Goal: Task Accomplishment & Management: Use online tool/utility

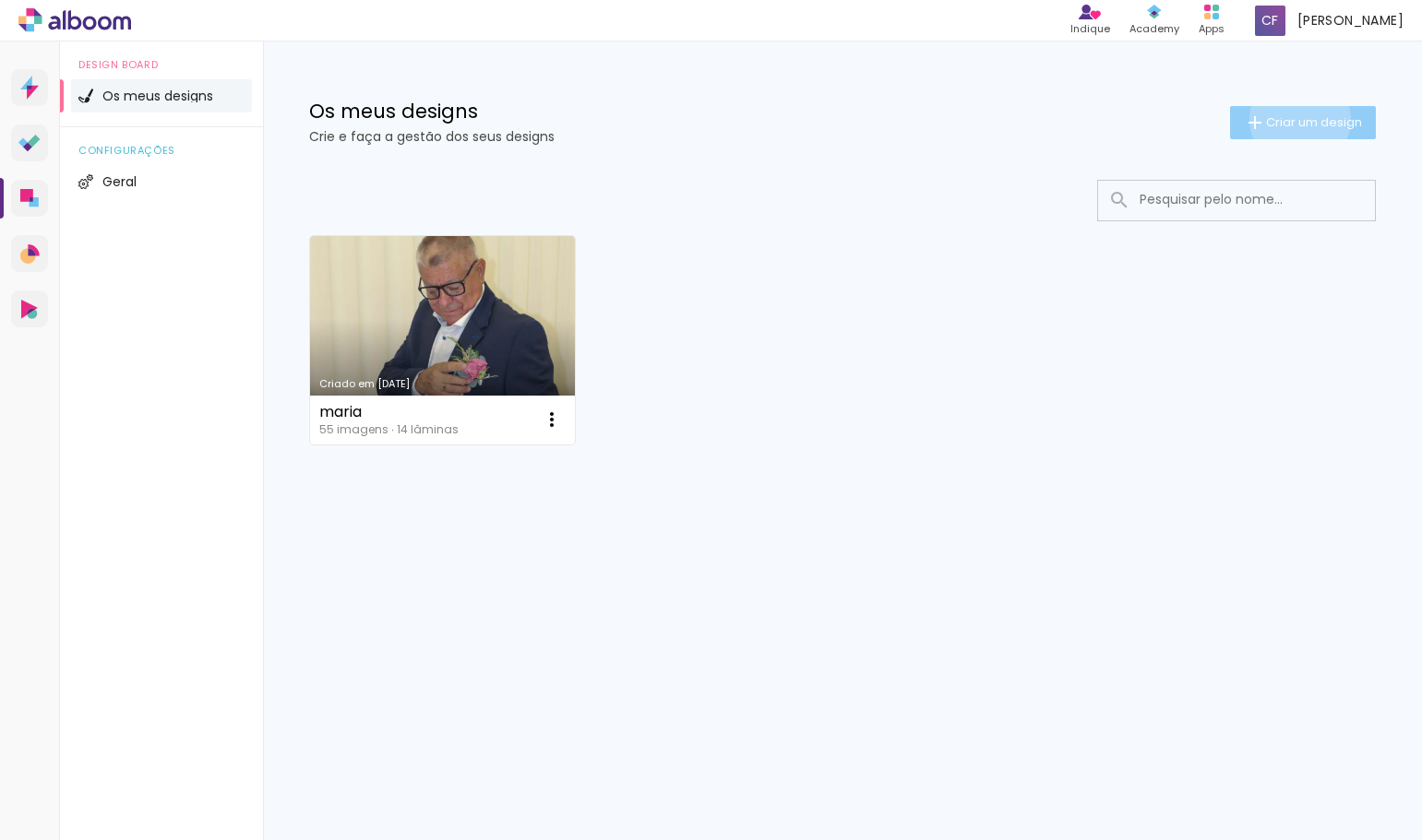
click at [1296, 119] on span "Criar um design" at bounding box center [1314, 122] width 96 height 12
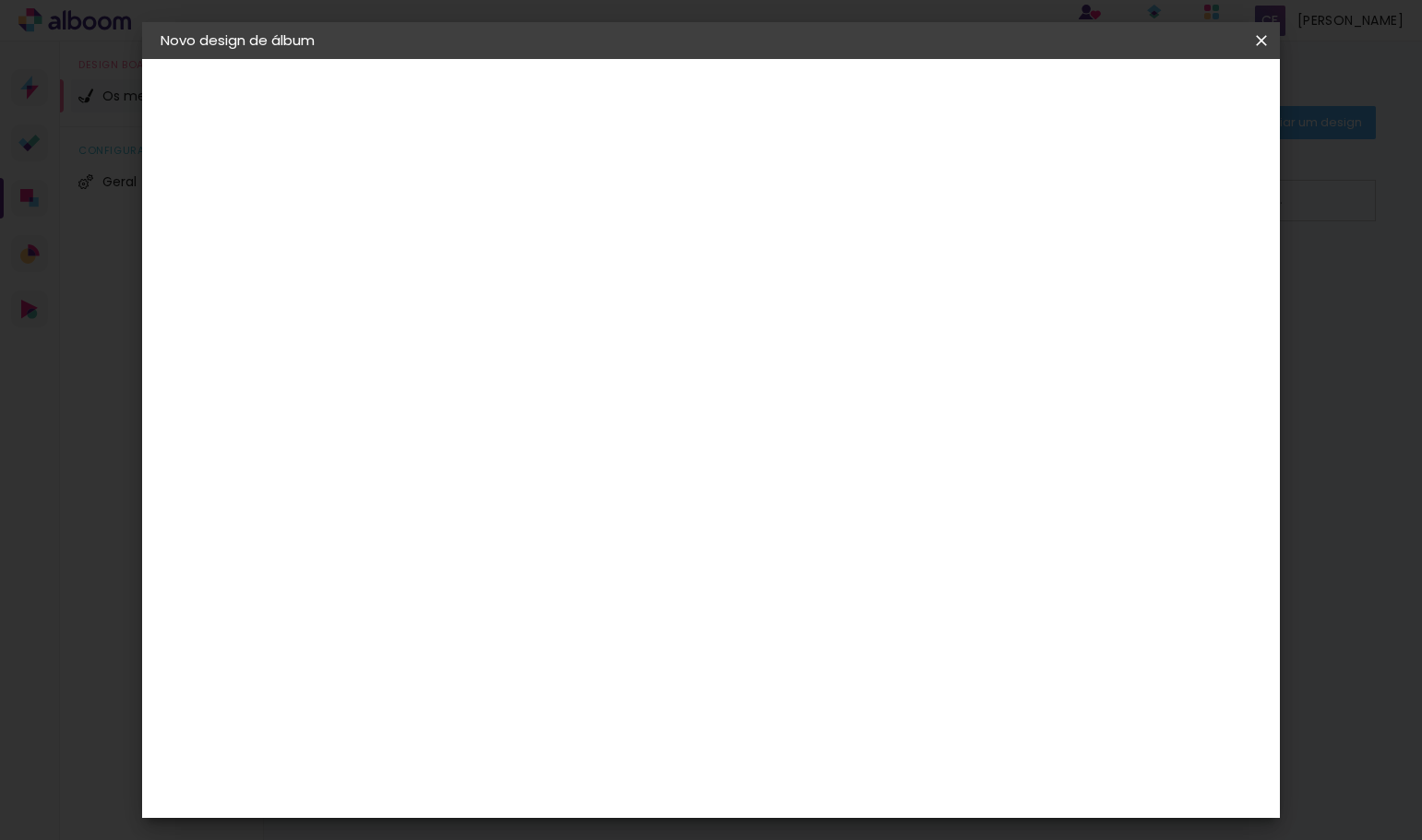
click at [246, 189] on div "2. Especificações" at bounding box center [261, 189] width 202 height 22
click at [166, 188] on iron-icon at bounding box center [172, 189] width 22 height 22
click at [194, 320] on div "3. Revisão" at bounding box center [261, 322] width 202 height 22
click at [236, 140] on iron-pages "A preencher título..." at bounding box center [261, 136] width 202 height 37
click at [462, 246] on input at bounding box center [462, 247] width 0 height 29
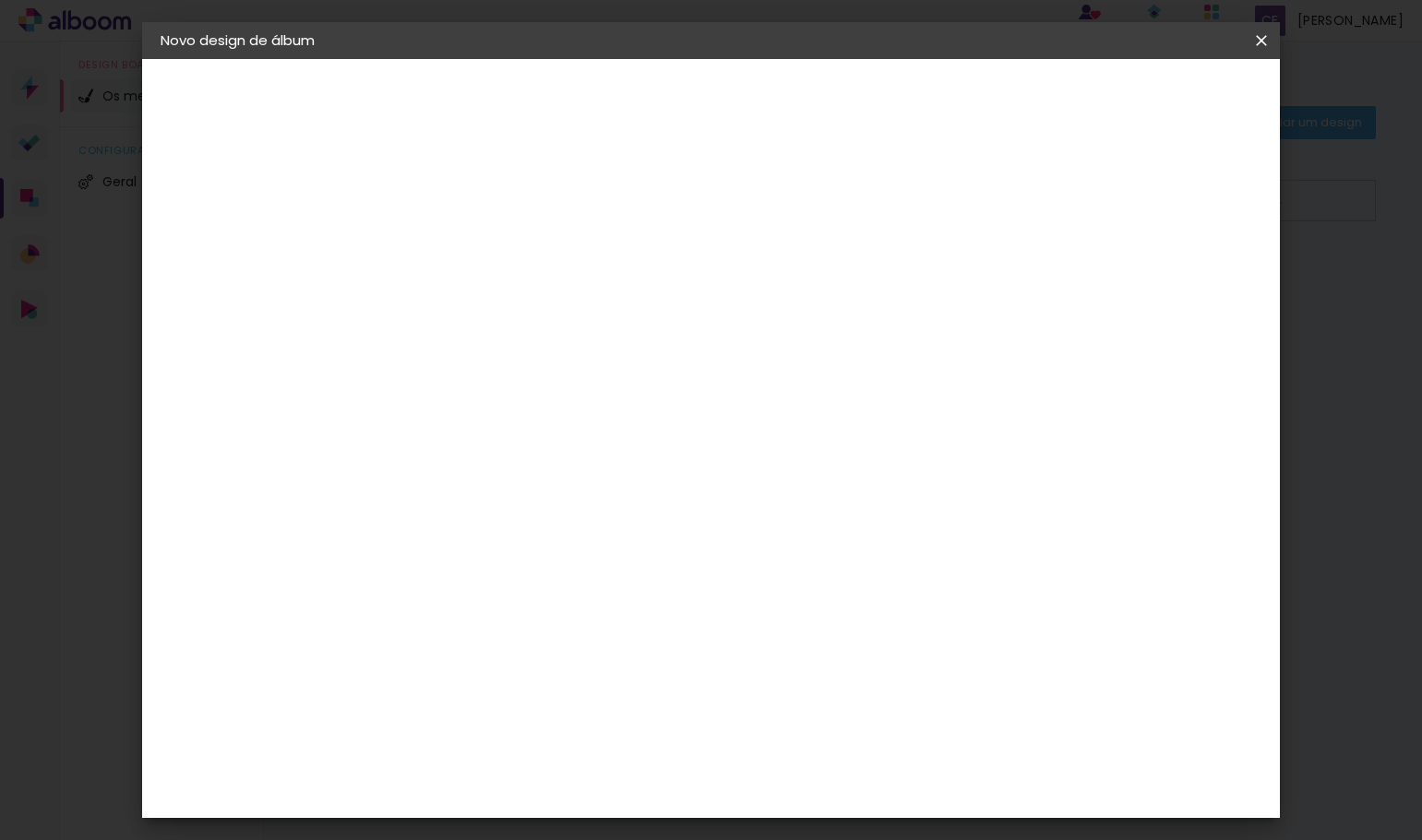
click at [462, 238] on input "capas recorte" at bounding box center [462, 247] width 0 height 29
type input "capas recorte laser"
type paper-input "capas recorte laser"
click at [0, 0] on slot "Avançar" at bounding box center [0, 0] width 0 height 0
click at [733, 271] on paper-item "Tamanho Livre" at bounding box center [662, 284] width 139 height 48
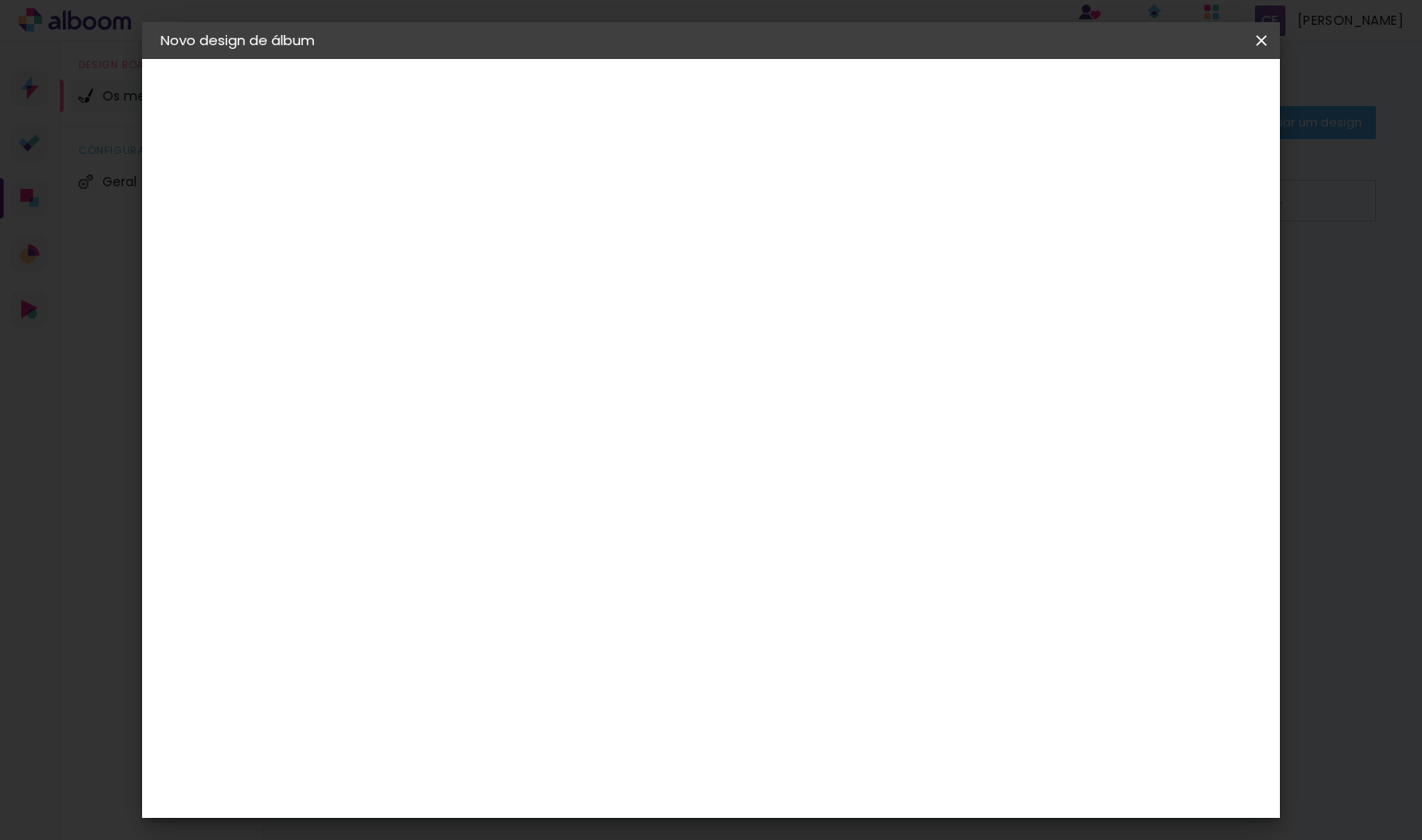
click at [623, 286] on iron-icon at bounding box center [613, 284] width 20 height 22
click at [760, 215] on div "Fornecedor Escolha um fornecedor ou avance com o tamanho livre. Voltar Avançar" at bounding box center [571, 137] width 378 height 157
click at [0, 0] on slot "Avançar" at bounding box center [0, 0] width 0 height 0
click at [1044, 216] on div at bounding box center [1035, 211] width 17 height 17
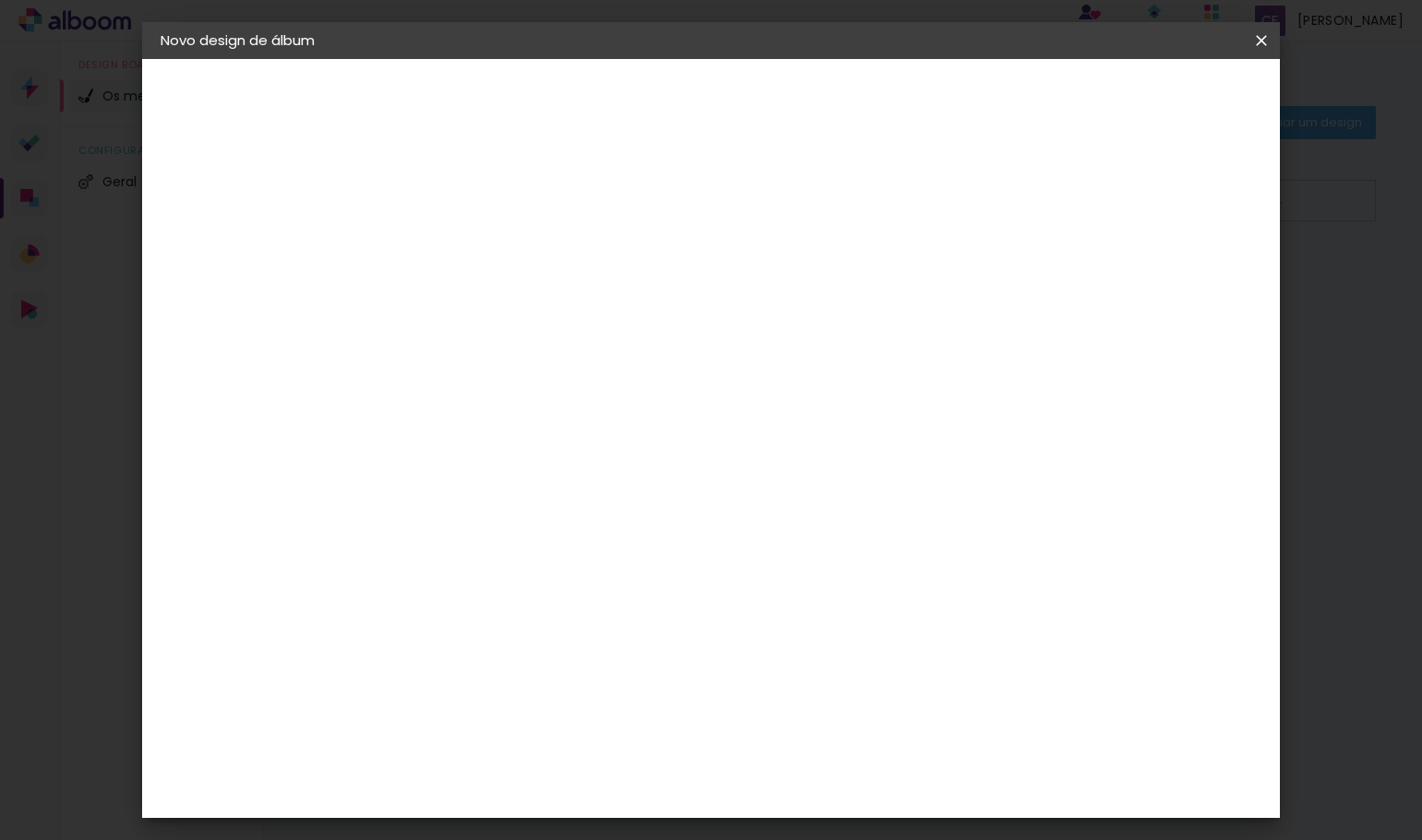
type paper-checkbox "on"
click at [1044, 216] on div at bounding box center [1035, 211] width 17 height 17
click at [1145, 97] on span "Iniciar design" at bounding box center [1102, 97] width 84 height 13
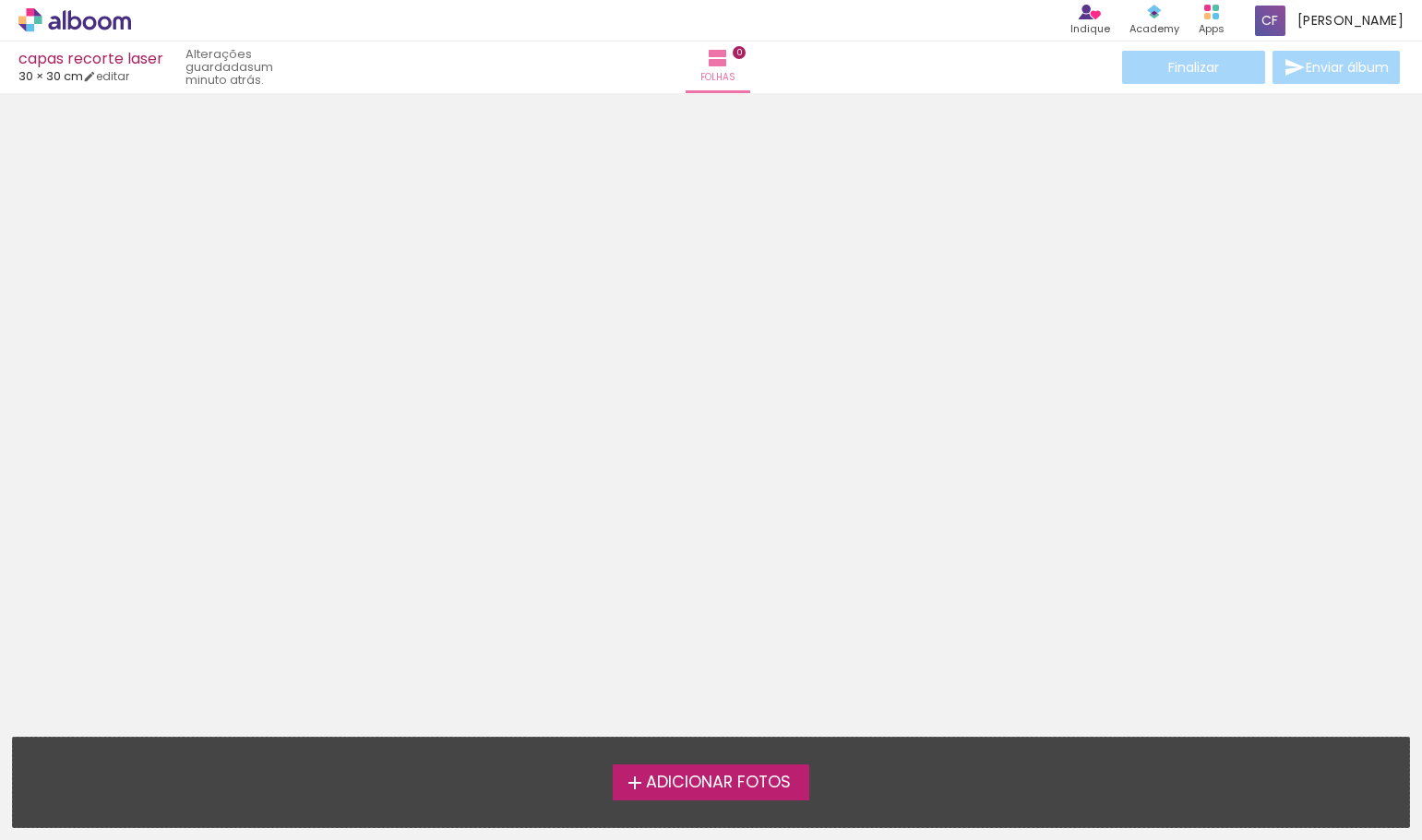
click at [733, 785] on span "Adicionar Fotos" at bounding box center [718, 782] width 145 height 17
click at [0, 0] on input "file" at bounding box center [0, 0] width 0 height 0
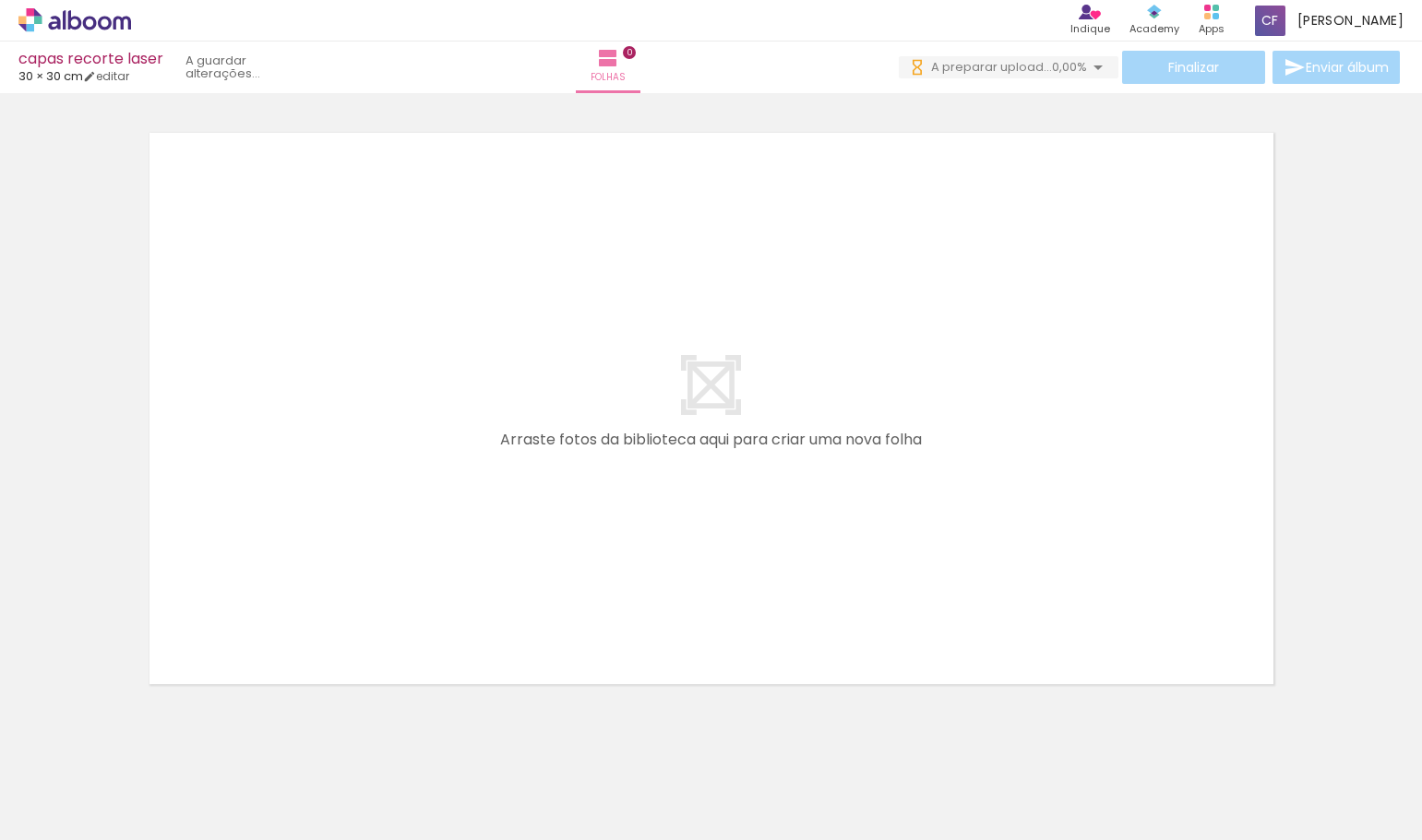
drag, startPoint x: 292, startPoint y: 776, endPoint x: 162, endPoint y: 768, distance: 130.2
click at [151, 769] on iron-horizontal-list at bounding box center [132, 782] width 37 height 115
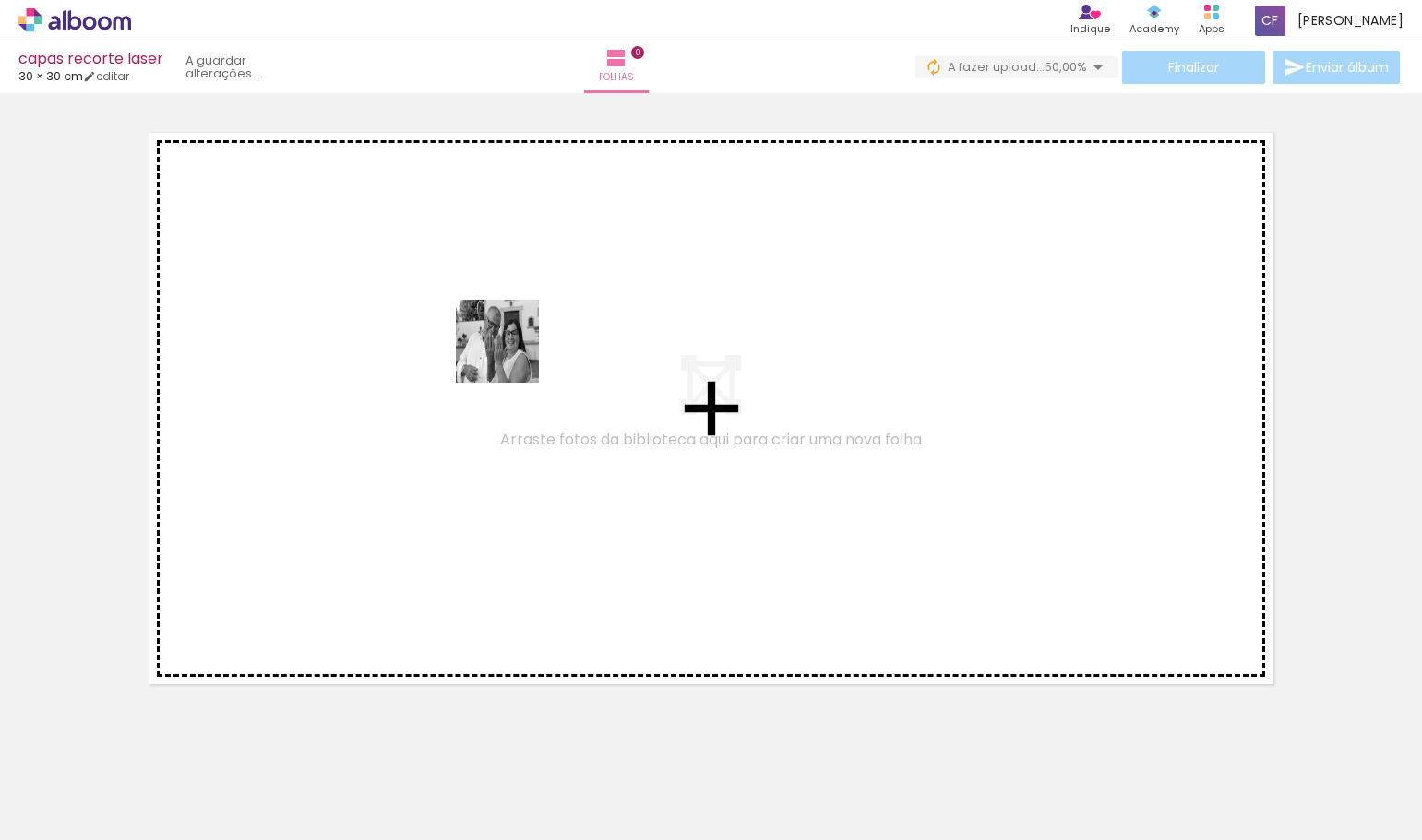
drag, startPoint x: 185, startPoint y: 772, endPoint x: 511, endPoint y: 355, distance: 529.3
click at [511, 355] on quentale-workspace at bounding box center [711, 420] width 1422 height 840
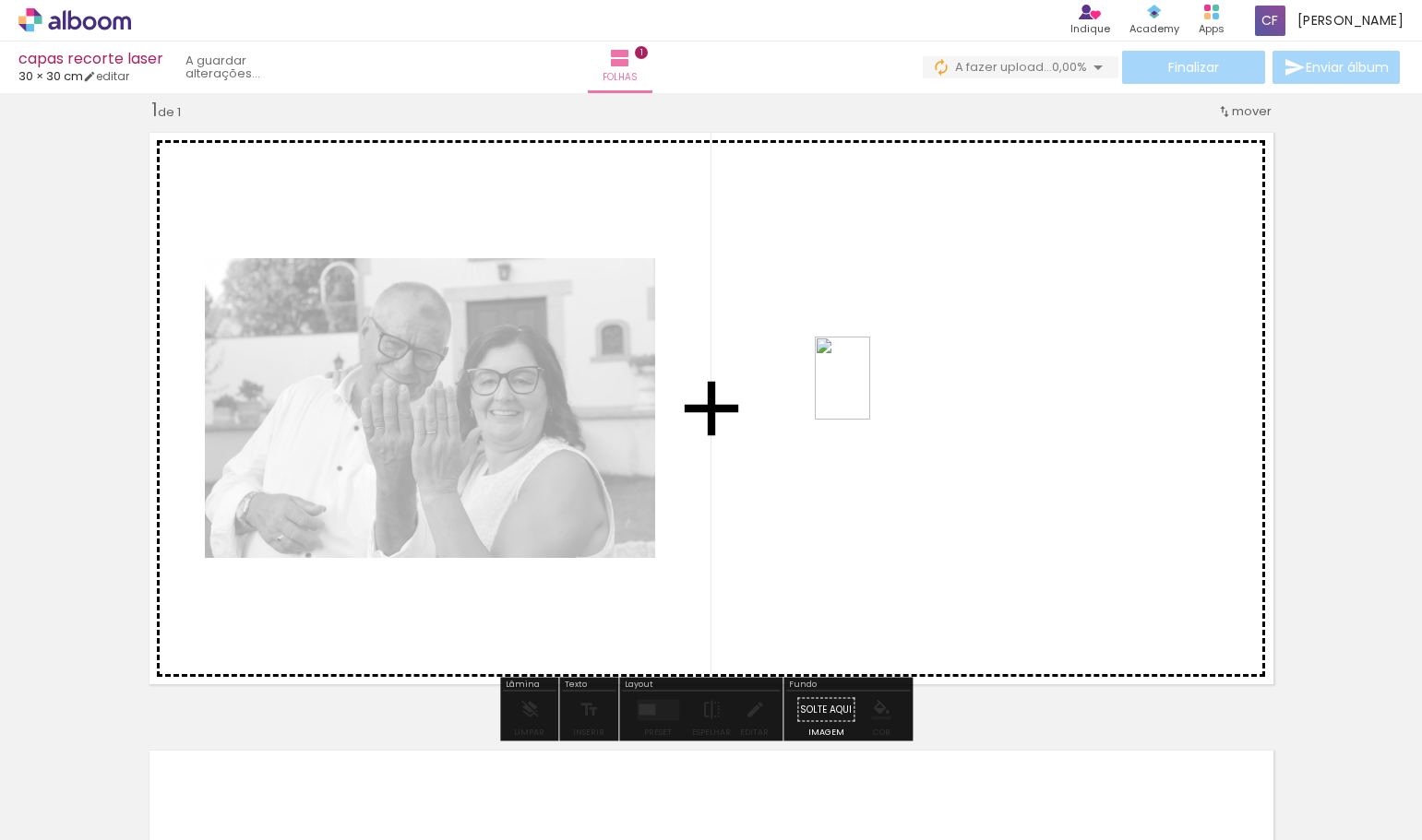
drag, startPoint x: 286, startPoint y: 778, endPoint x: 871, endPoint y: 392, distance: 700.9
click at [871, 392] on quentale-workspace at bounding box center [711, 420] width 1422 height 840
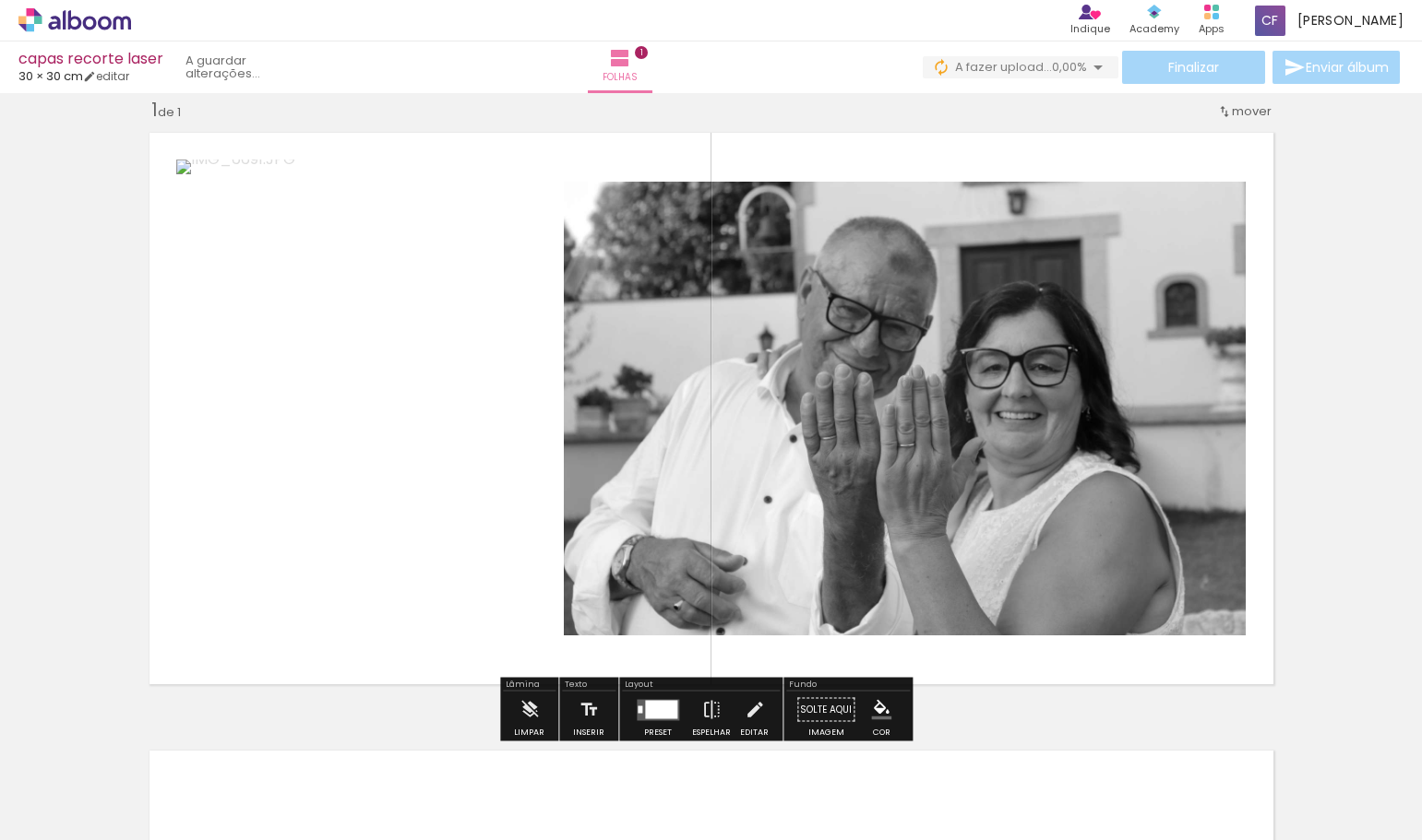
click at [6, 319] on div "Inserir folha 1 de 1" at bounding box center [711, 694] width 1422 height 1237
click at [266, 145] on quentale-layouter at bounding box center [711, 409] width 1144 height 572
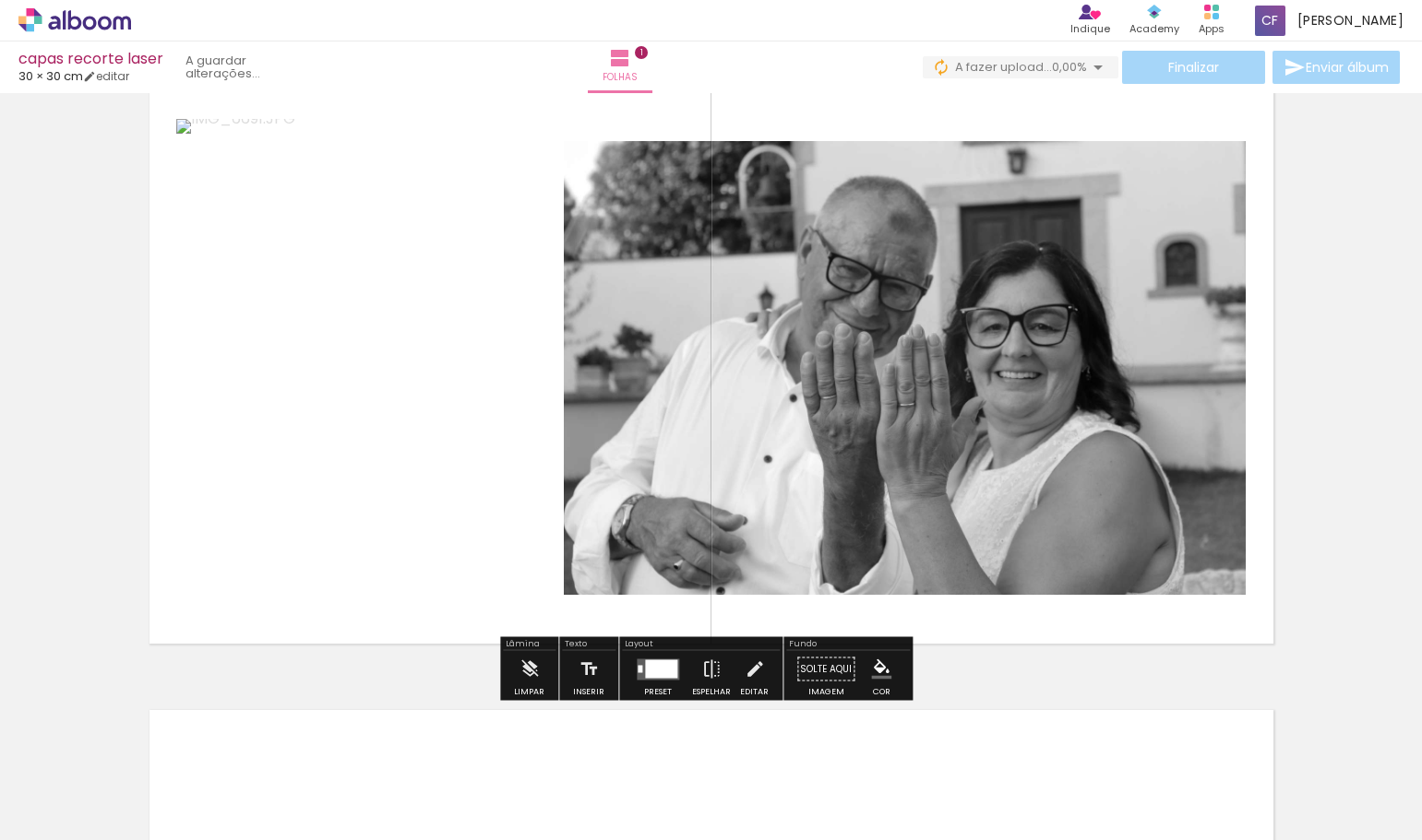
scroll to position [209, 0]
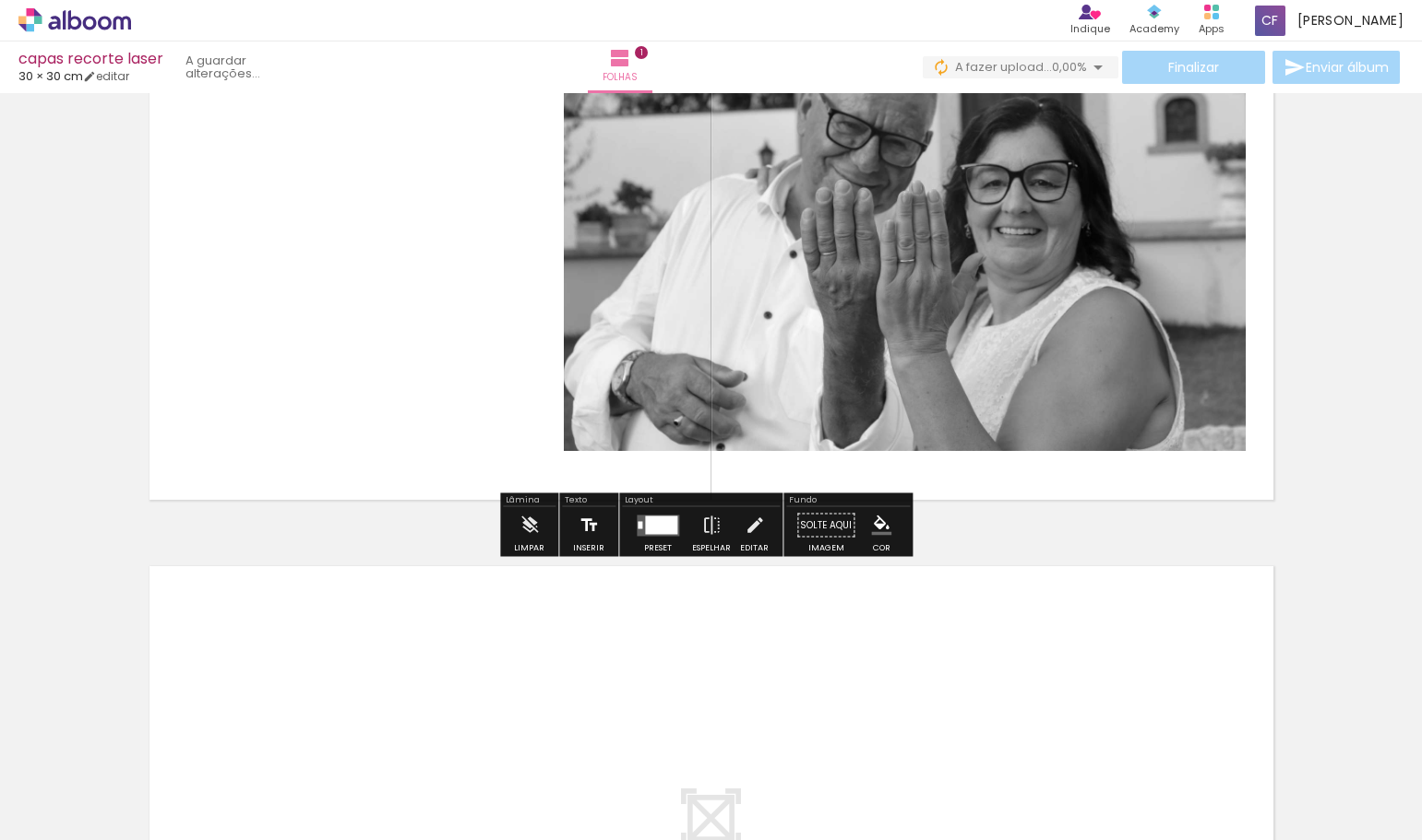
click at [588, 539] on iron-icon at bounding box center [588, 525] width 20 height 37
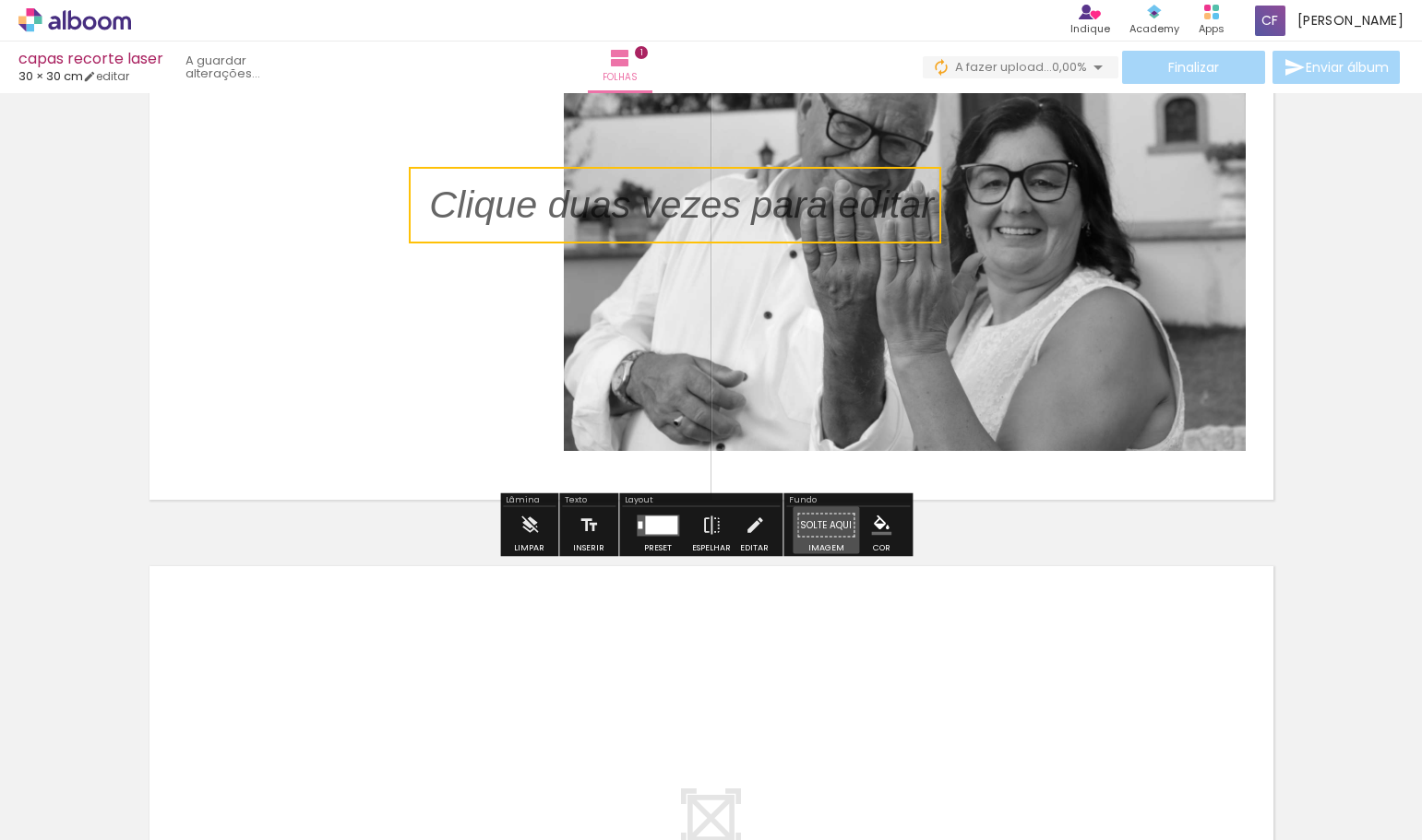
click at [822, 527] on paper-button "Solte aqui Imagem" at bounding box center [825, 530] width 67 height 47
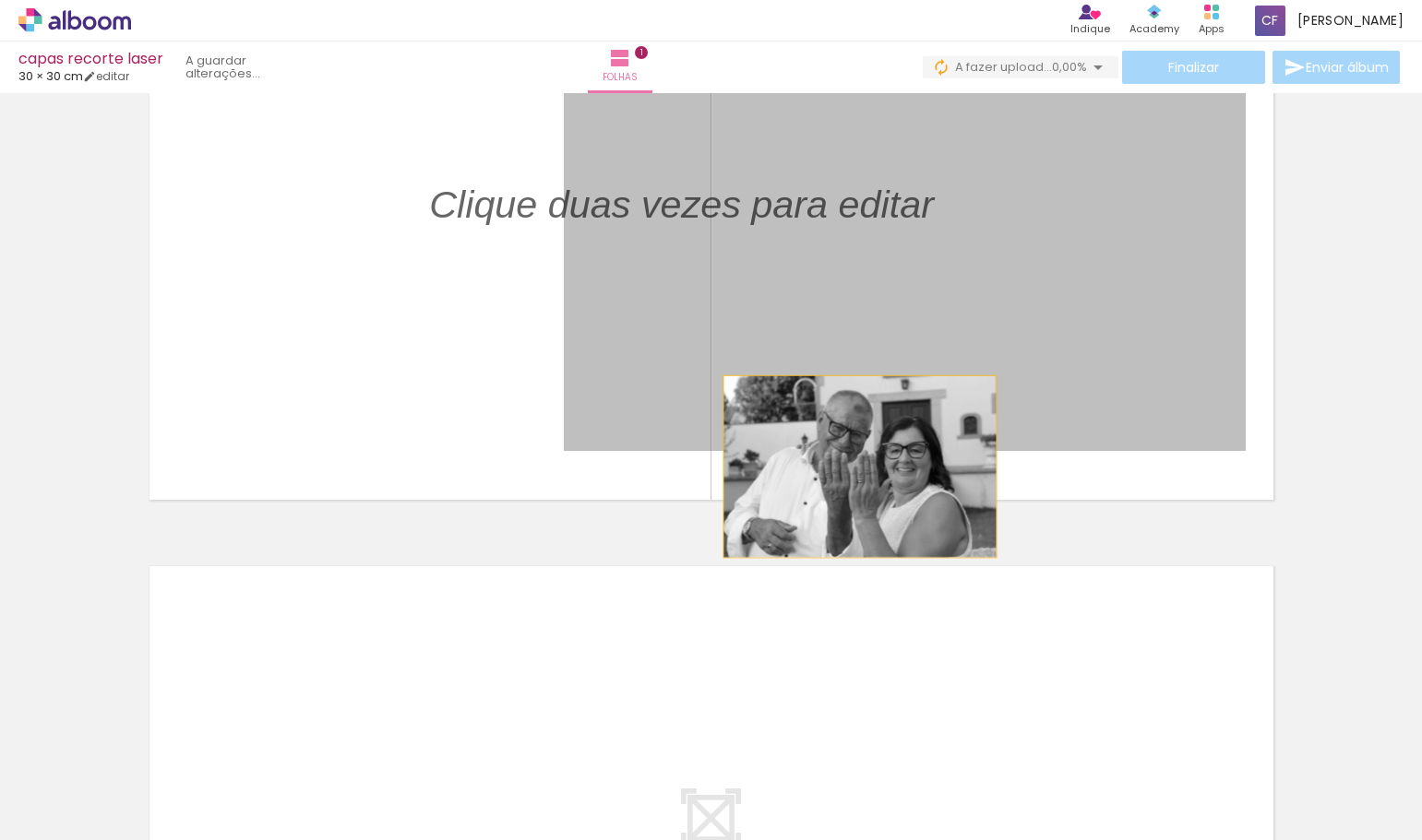
drag, startPoint x: 809, startPoint y: 419, endPoint x: 852, endPoint y: 467, distance: 64.4
click at [852, 467] on quentale-layouter at bounding box center [711, 224] width 1144 height 572
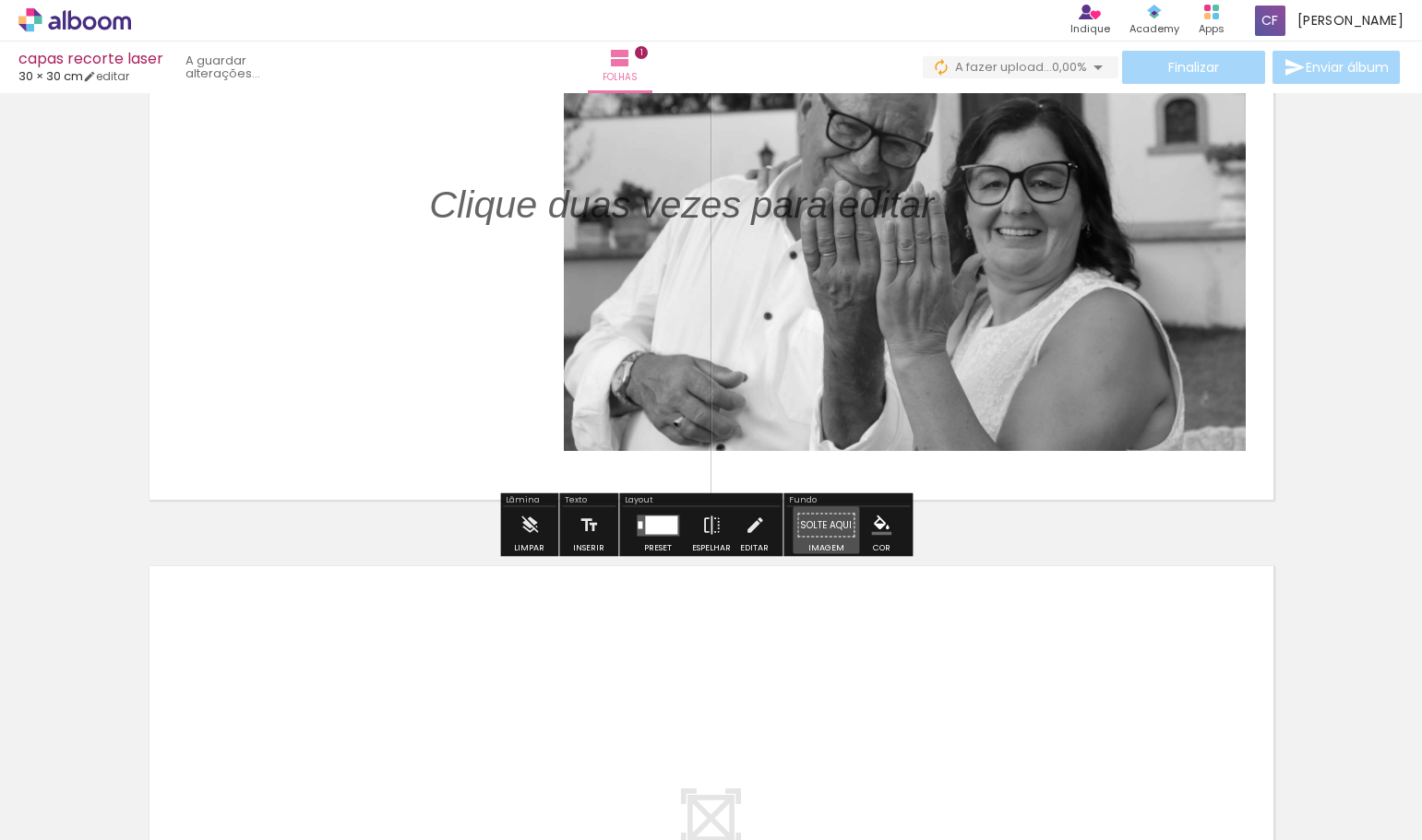
drag, startPoint x: 821, startPoint y: 527, endPoint x: 834, endPoint y: 446, distance: 82.0
click at [834, 446] on div "Inserir folha 1 de 1" at bounding box center [711, 509] width 1422 height 1237
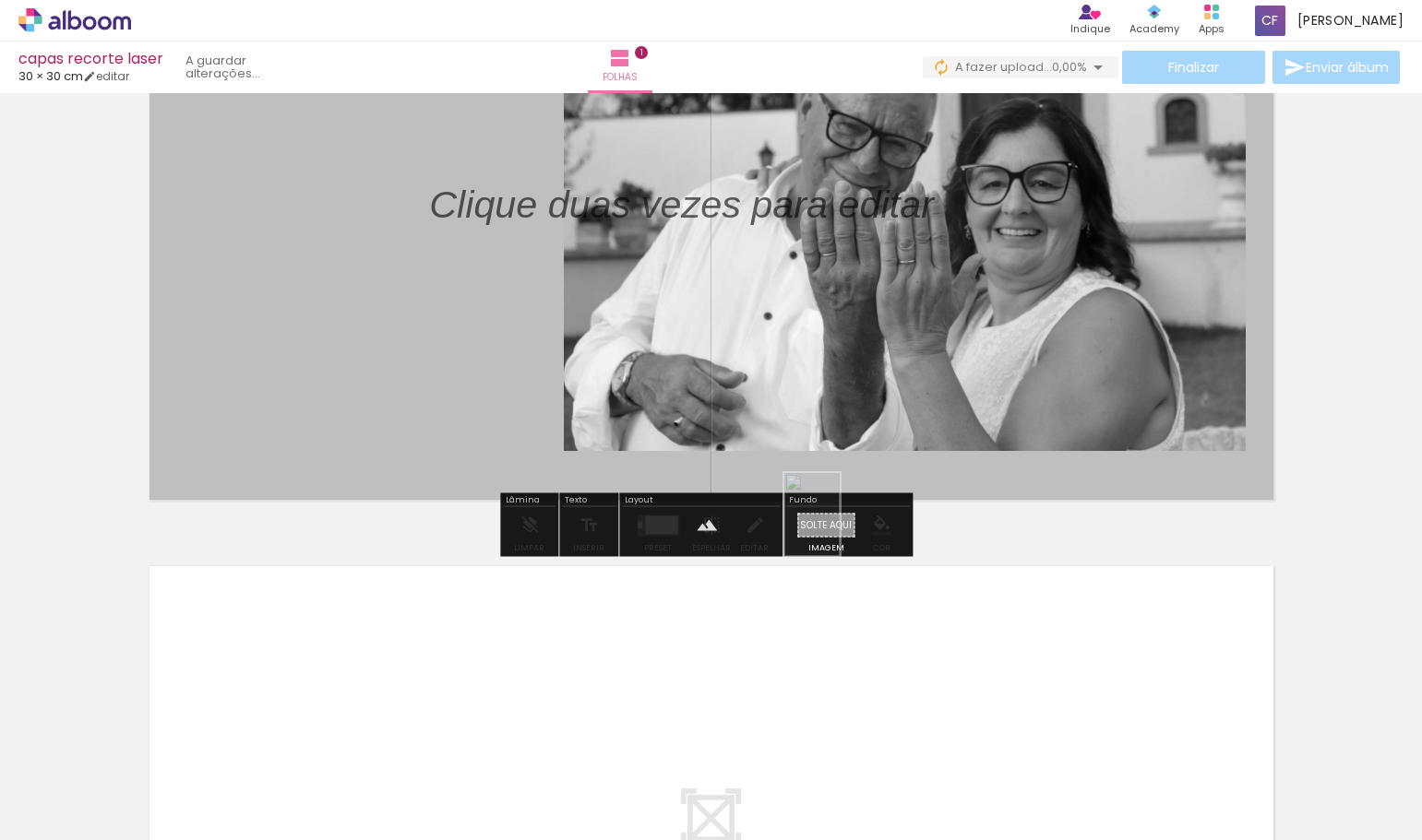
drag, startPoint x: 291, startPoint y: 779, endPoint x: 839, endPoint y: 528, distance: 602.7
click at [839, 528] on quentale-workspace at bounding box center [711, 420] width 1422 height 840
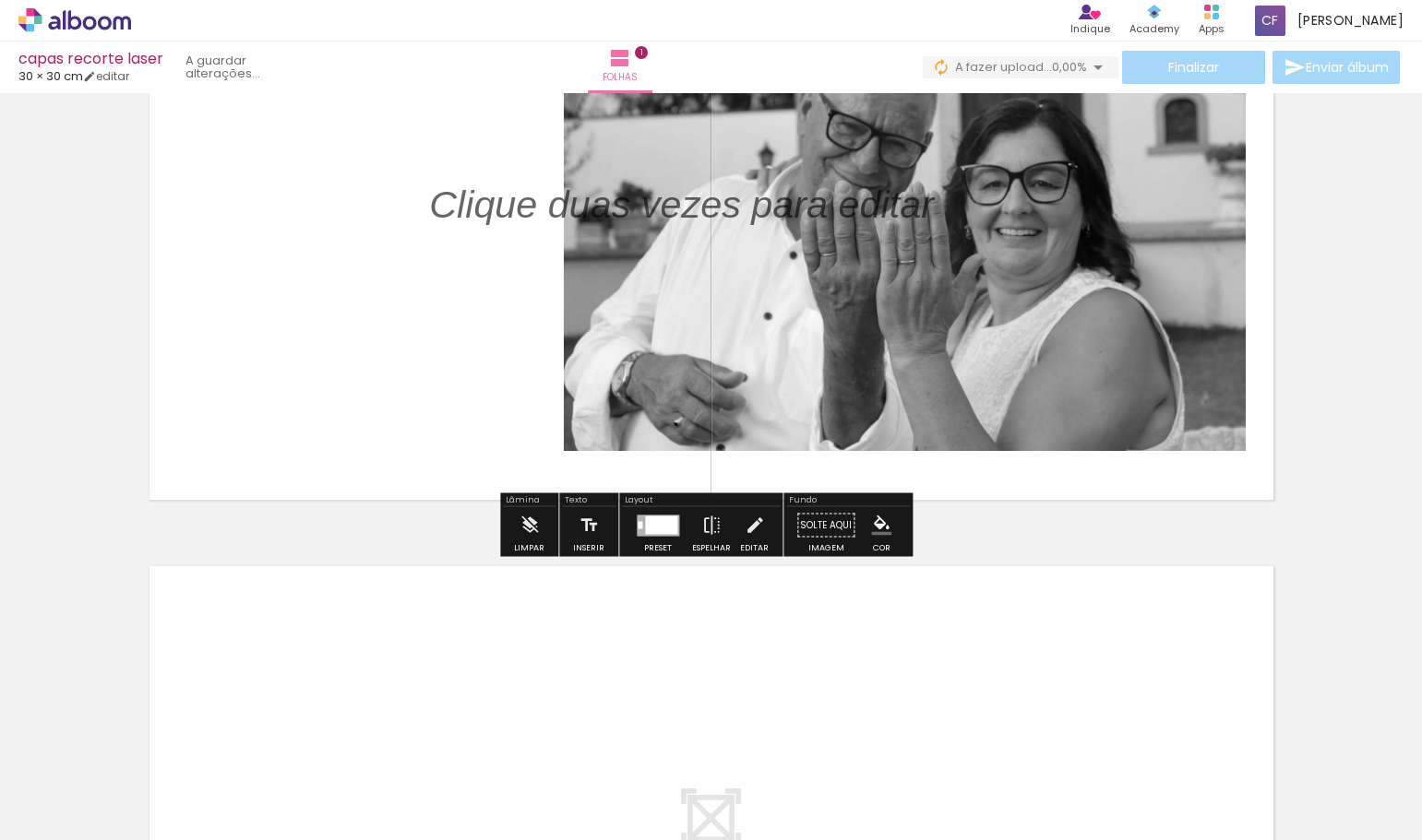
click at [974, 474] on quentale-layouter at bounding box center [711, 224] width 1144 height 572
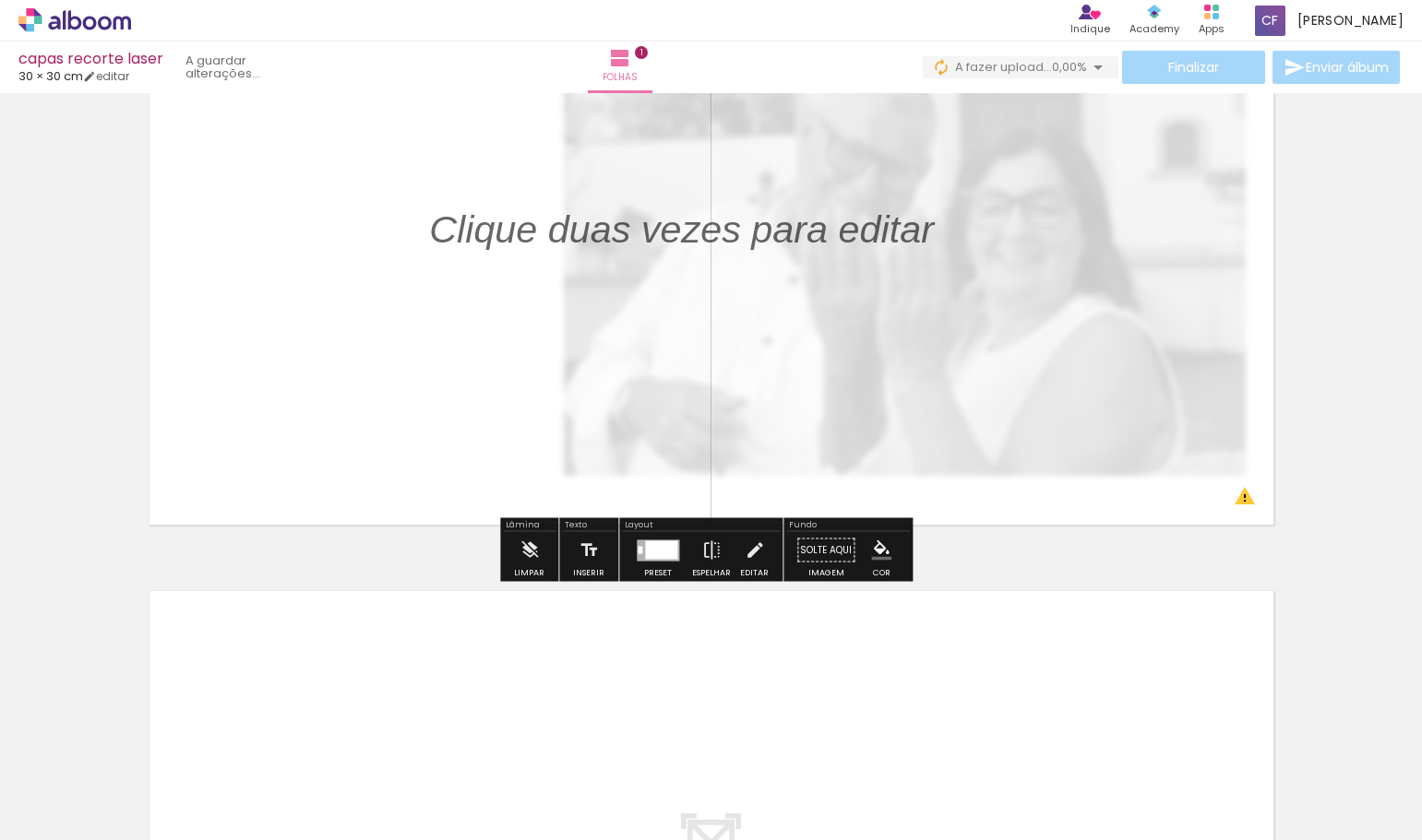
scroll to position [185, 0]
click at [809, 396] on quentale-photo at bounding box center [711, 248] width 1144 height 572
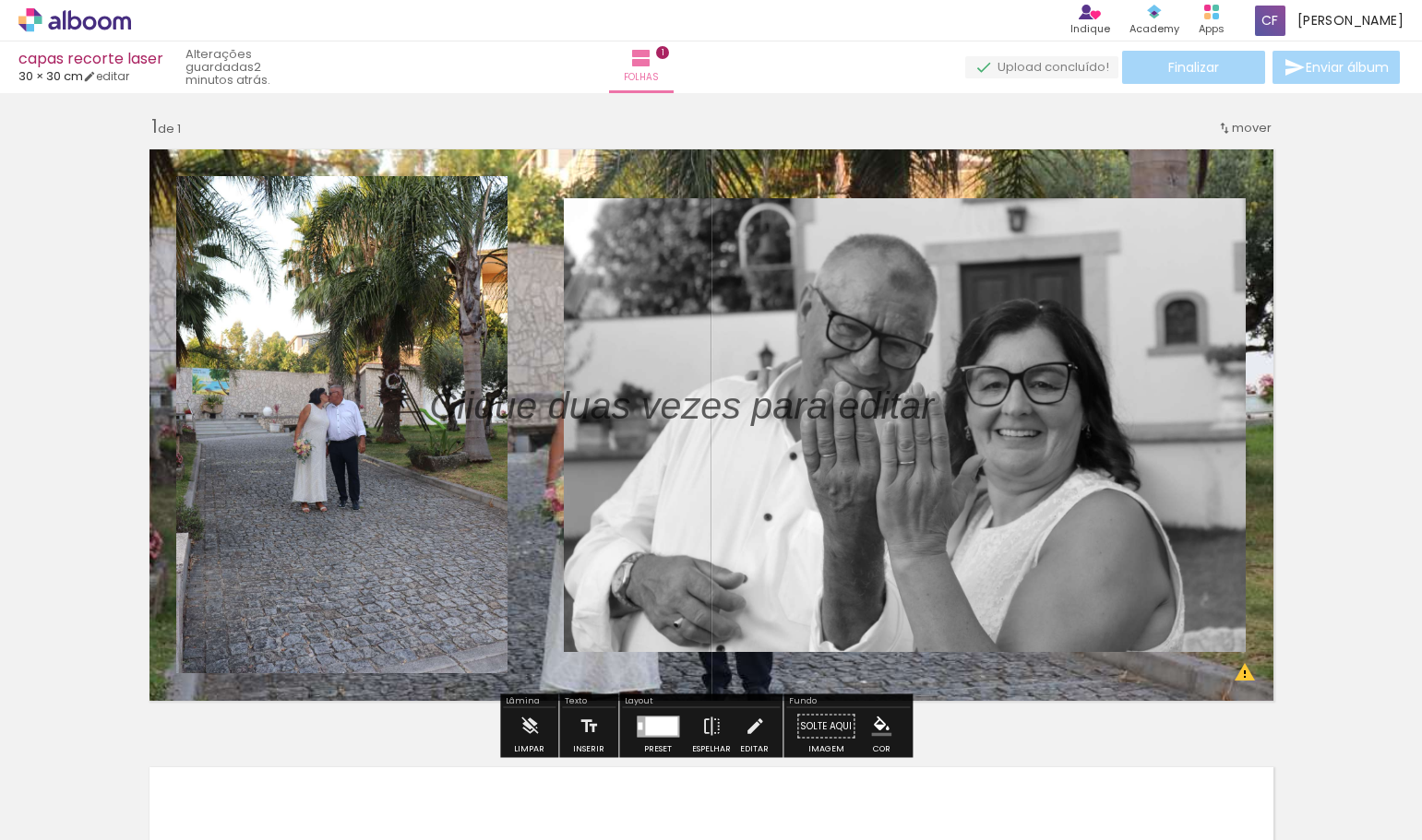
scroll to position [0, 0]
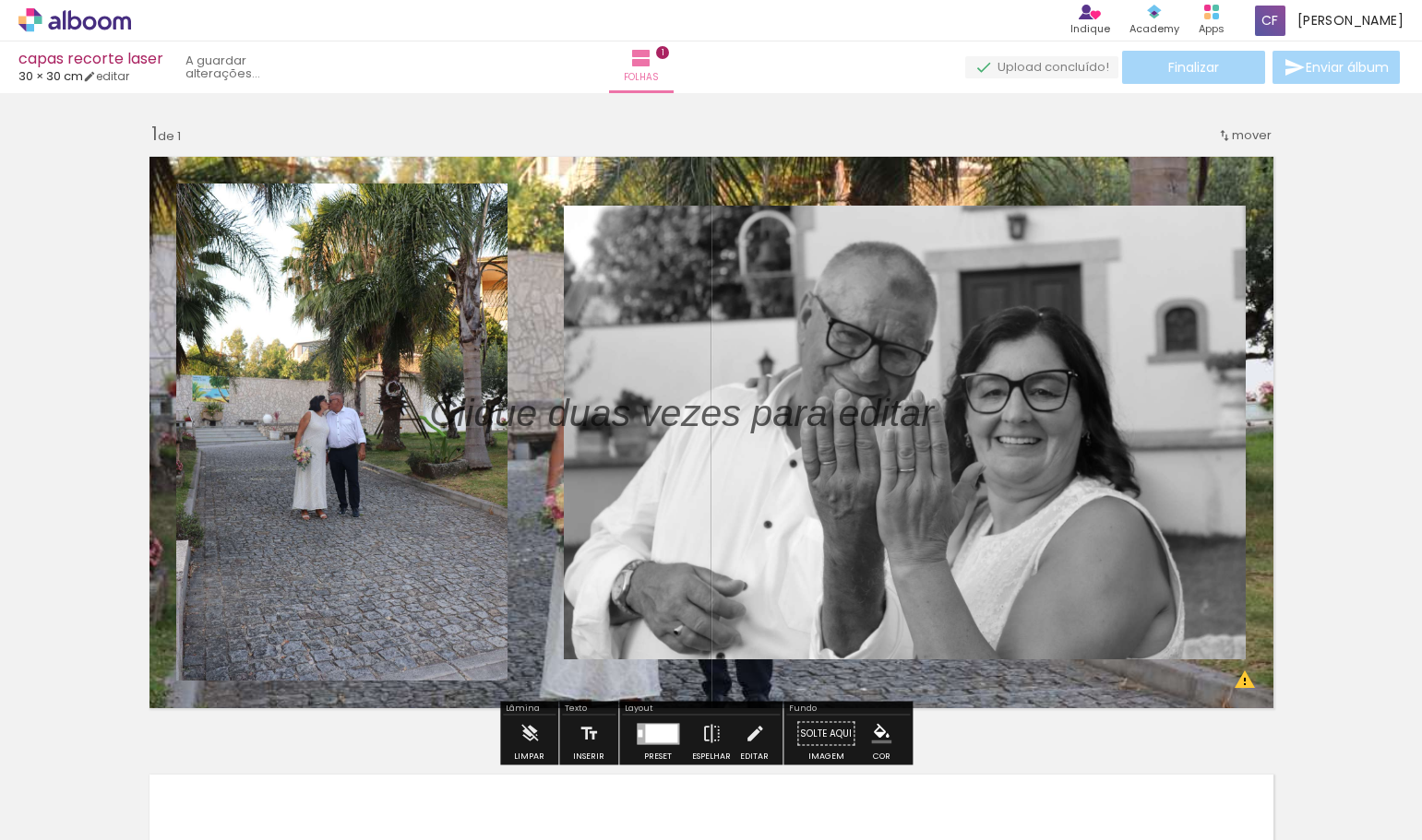
click at [54, 395] on div "Inserir folha 1 de 1 O Designbox precisa de aumentar a sua imagem em 177% para …" at bounding box center [711, 718] width 1422 height 1237
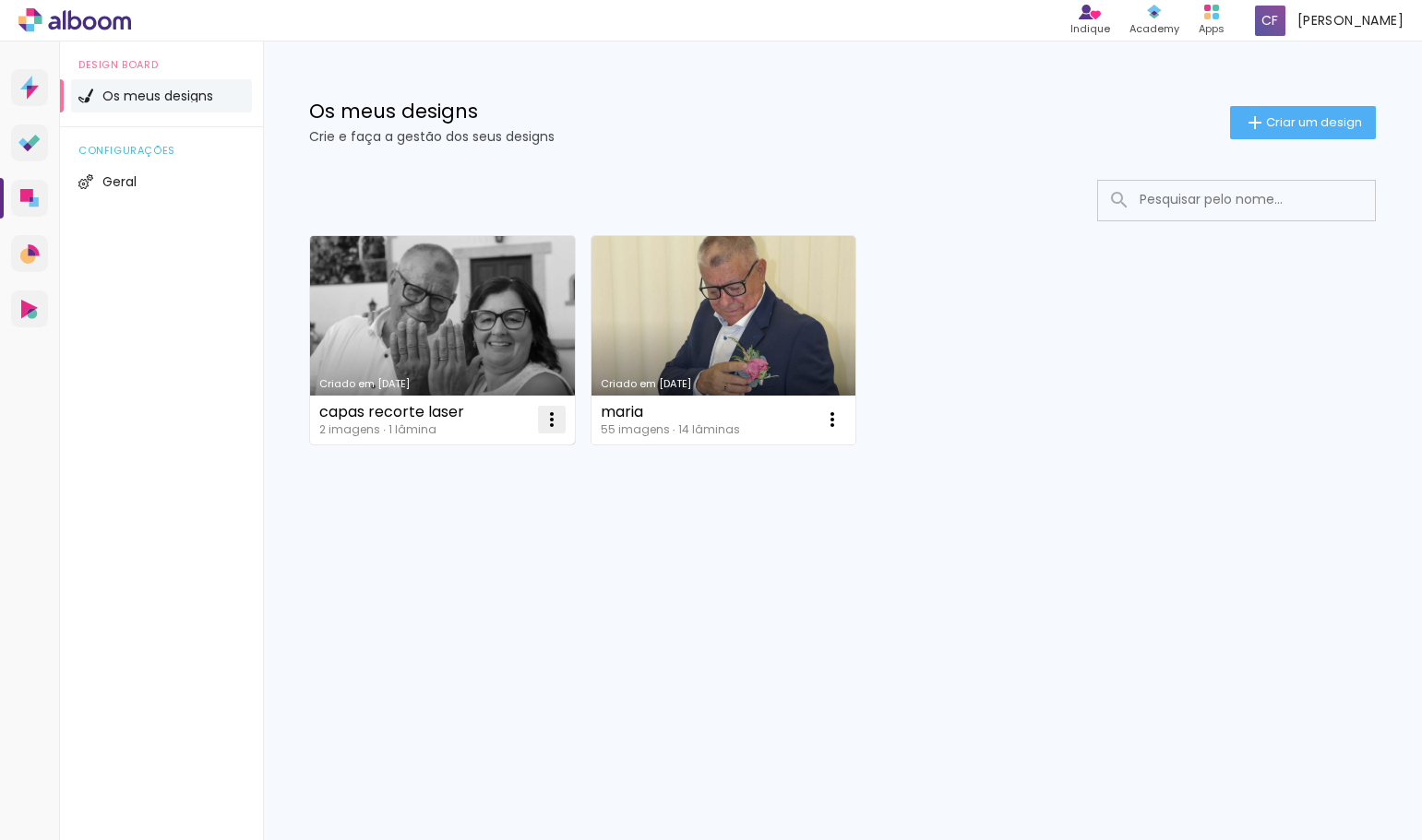
click at [543, 416] on iron-icon at bounding box center [551, 420] width 22 height 22
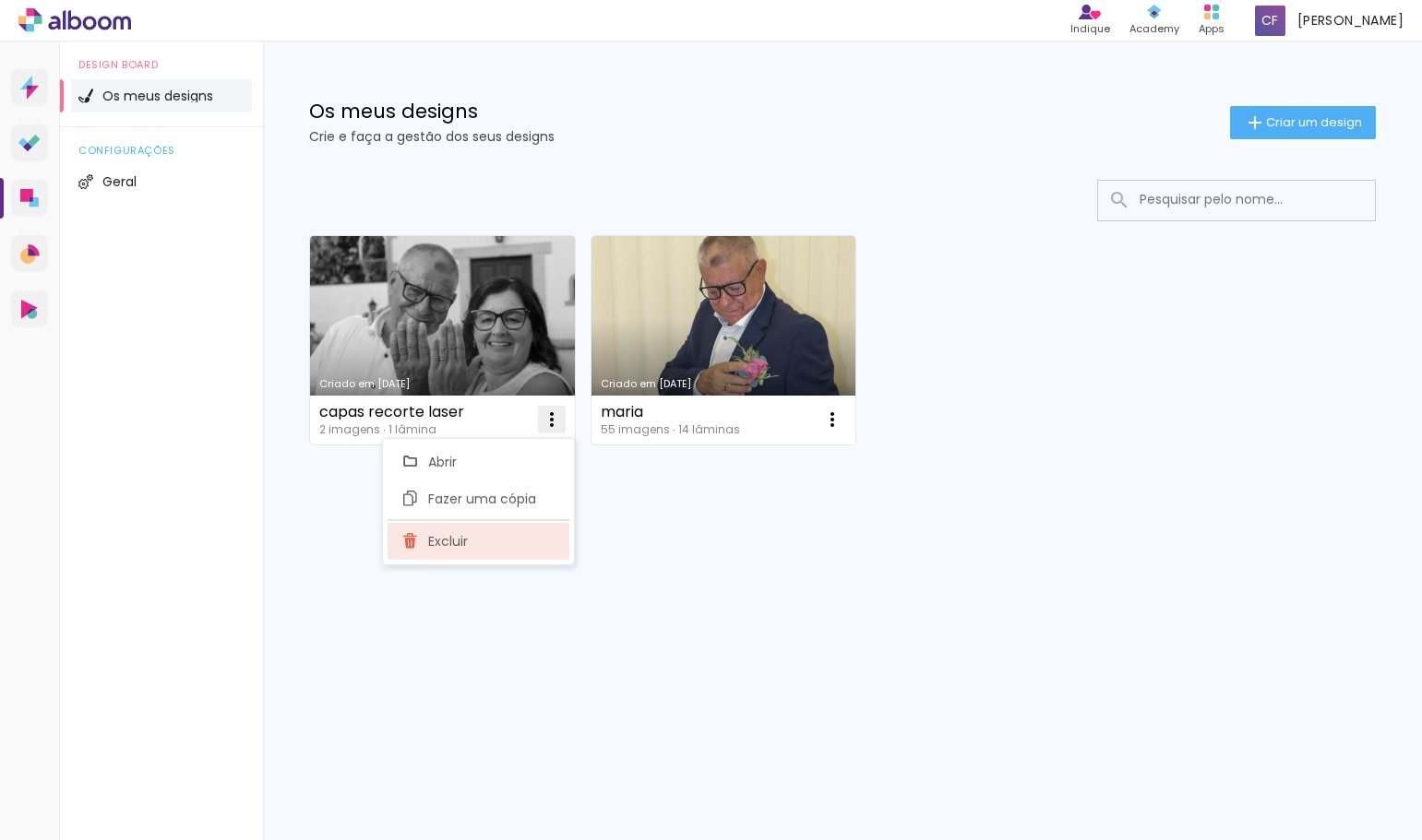
click at [473, 539] on paper-item "Excluir" at bounding box center [478, 541] width 182 height 37
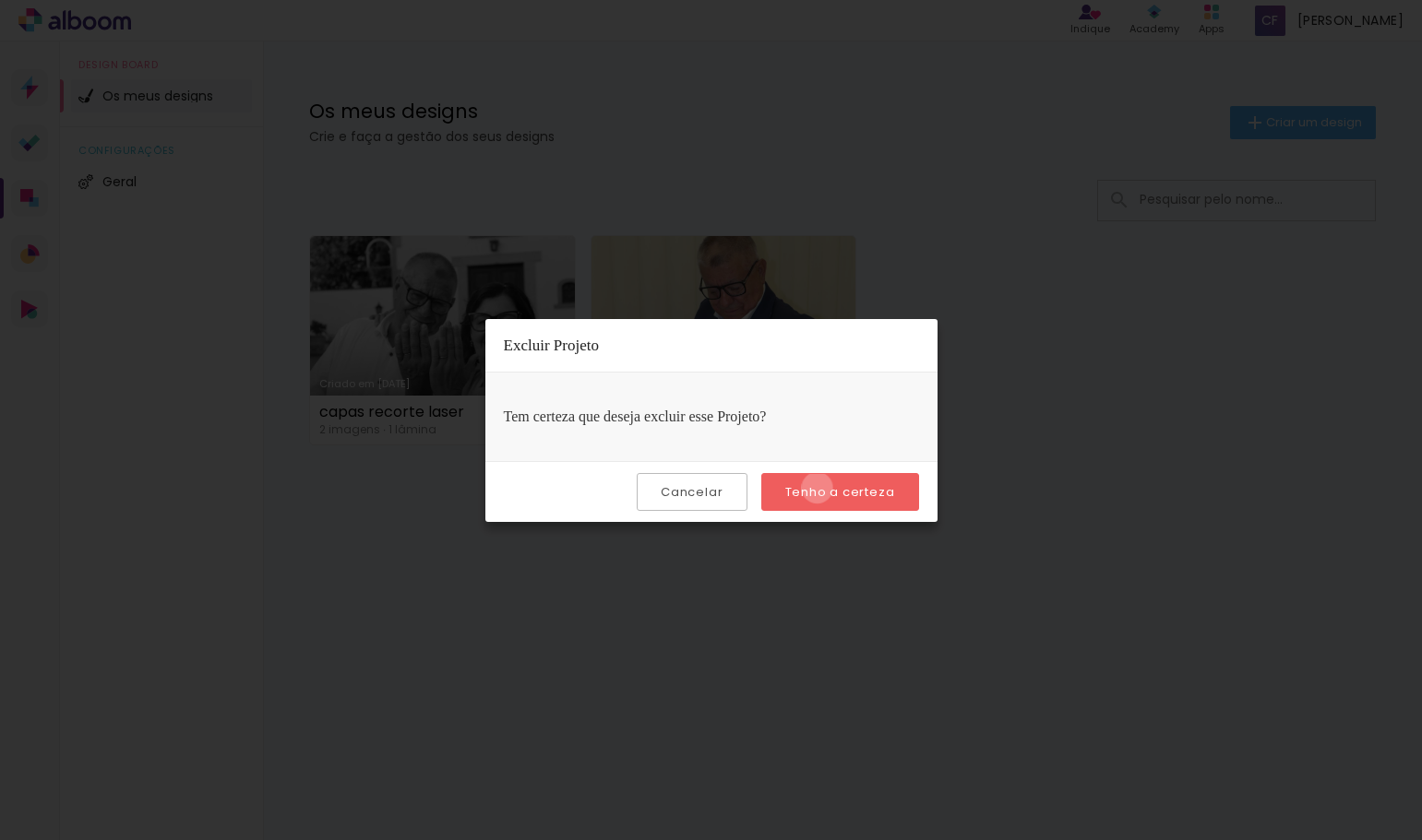
click at [0, 0] on slot "Tenho a certeza" at bounding box center [0, 0] width 0 height 0
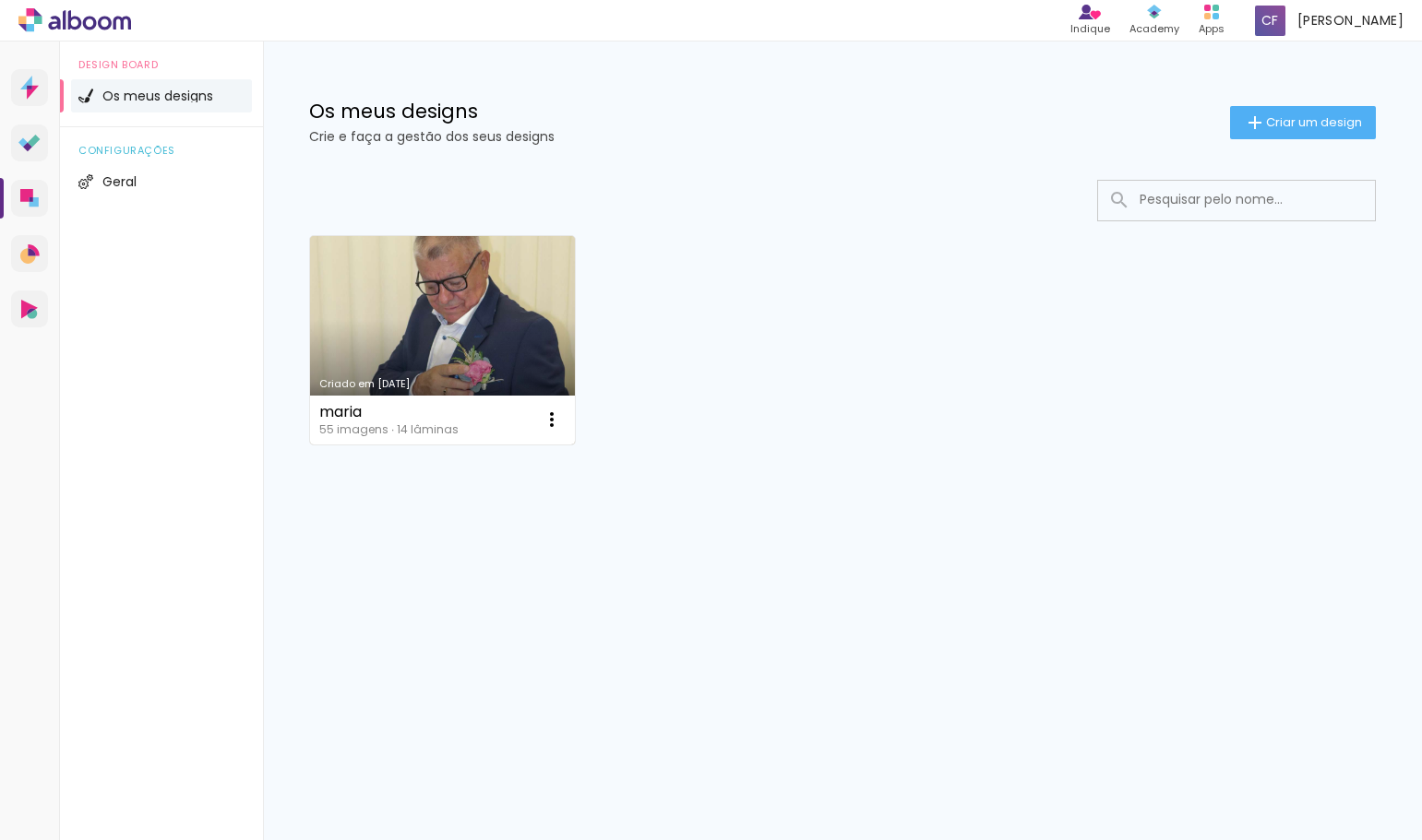
click at [399, 323] on link "Criado em [DATE]" at bounding box center [442, 341] width 265 height 209
